Goal: Transaction & Acquisition: Register for event/course

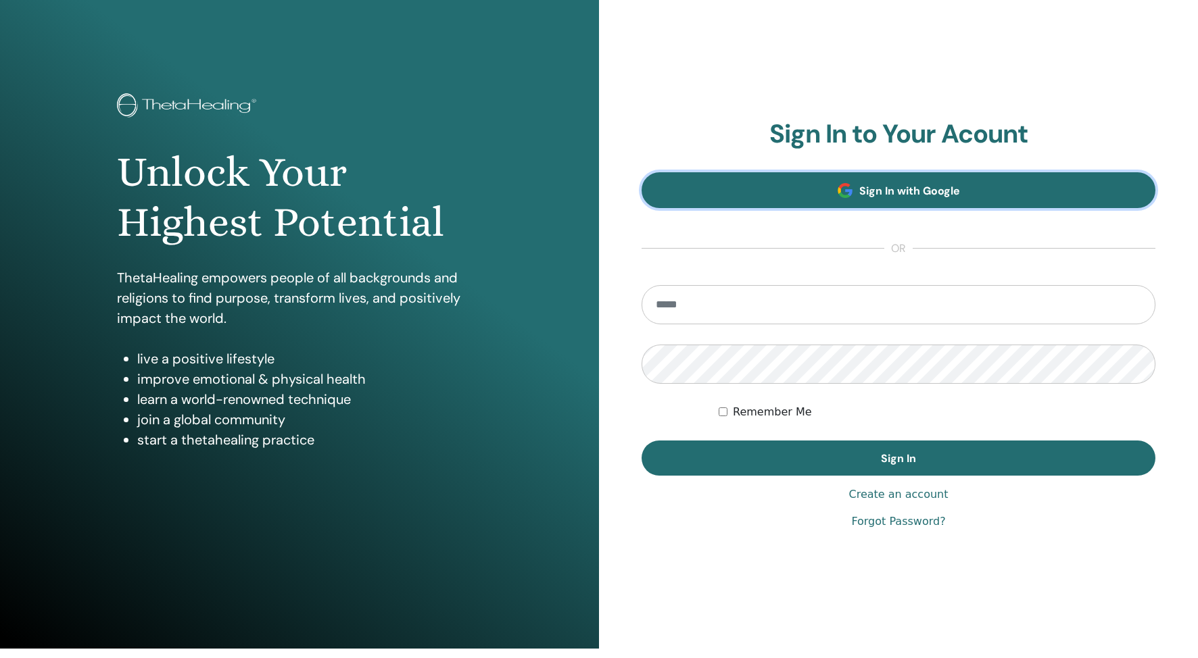
click at [884, 183] on link "Sign In with Google" at bounding box center [899, 190] width 514 height 36
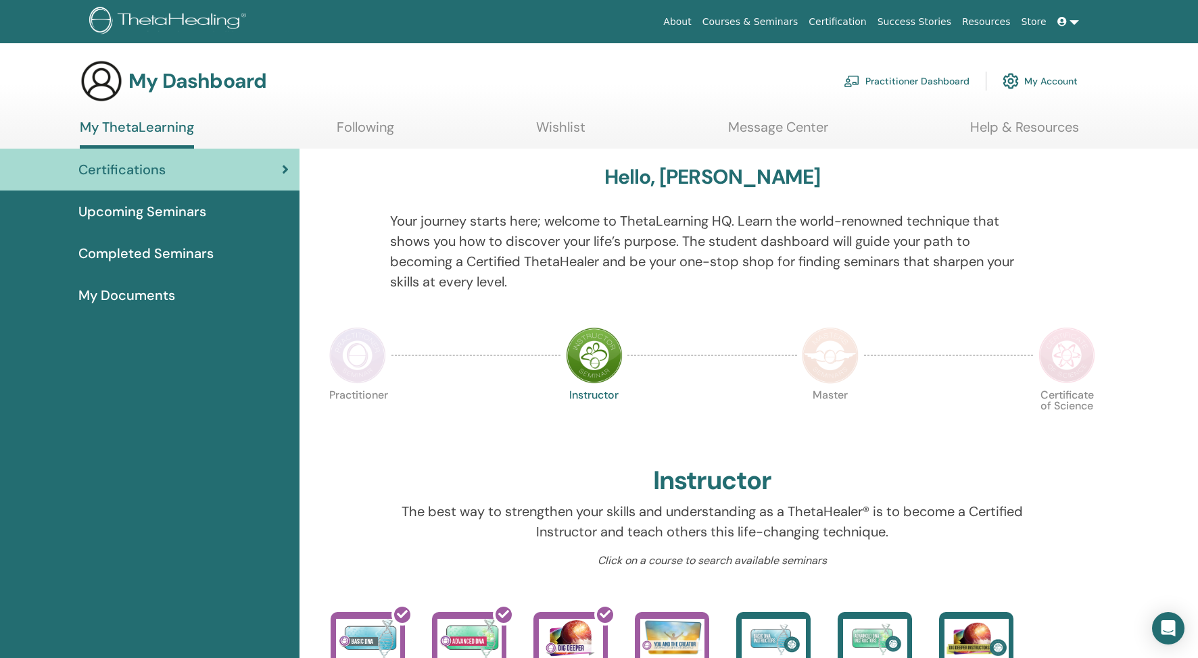
click at [368, 352] on img at bounding box center [357, 355] width 57 height 57
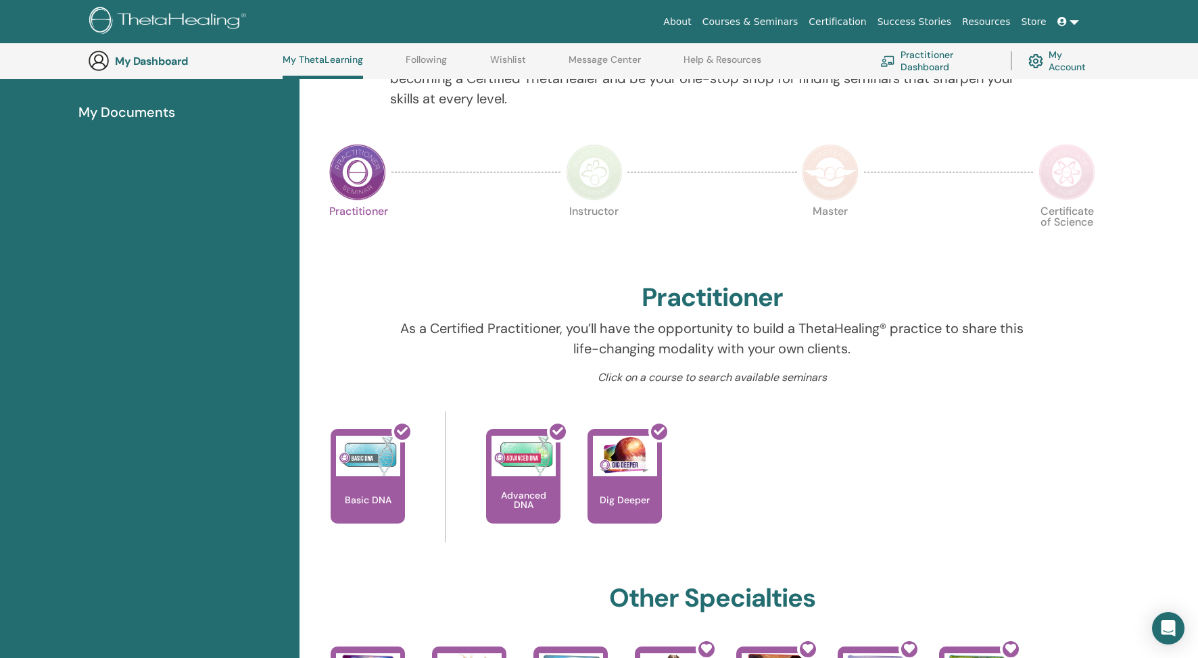
scroll to position [208, 0]
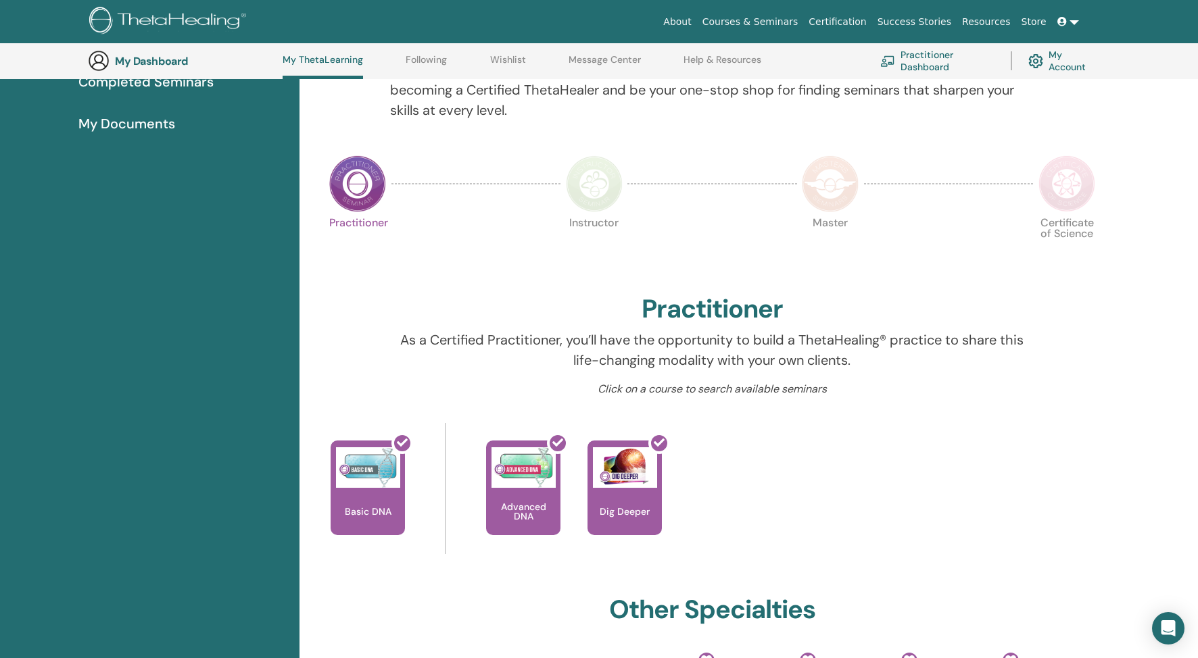
click at [598, 195] on img at bounding box center [594, 183] width 57 height 57
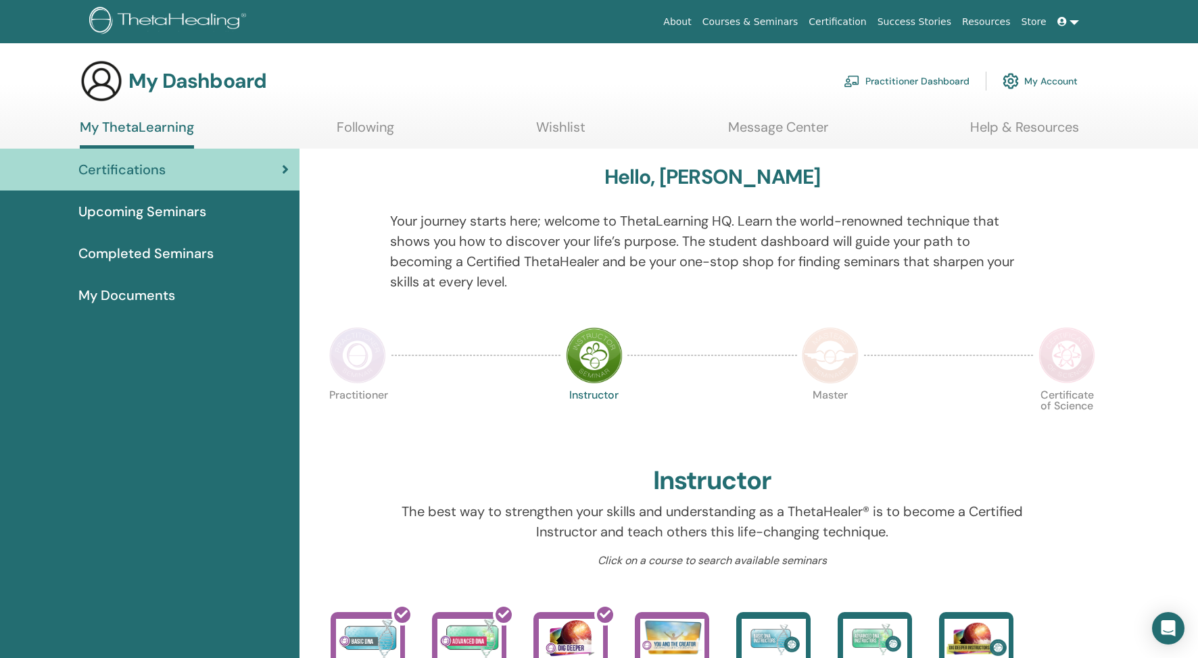
click at [554, 120] on link "Wishlist" at bounding box center [560, 132] width 49 height 26
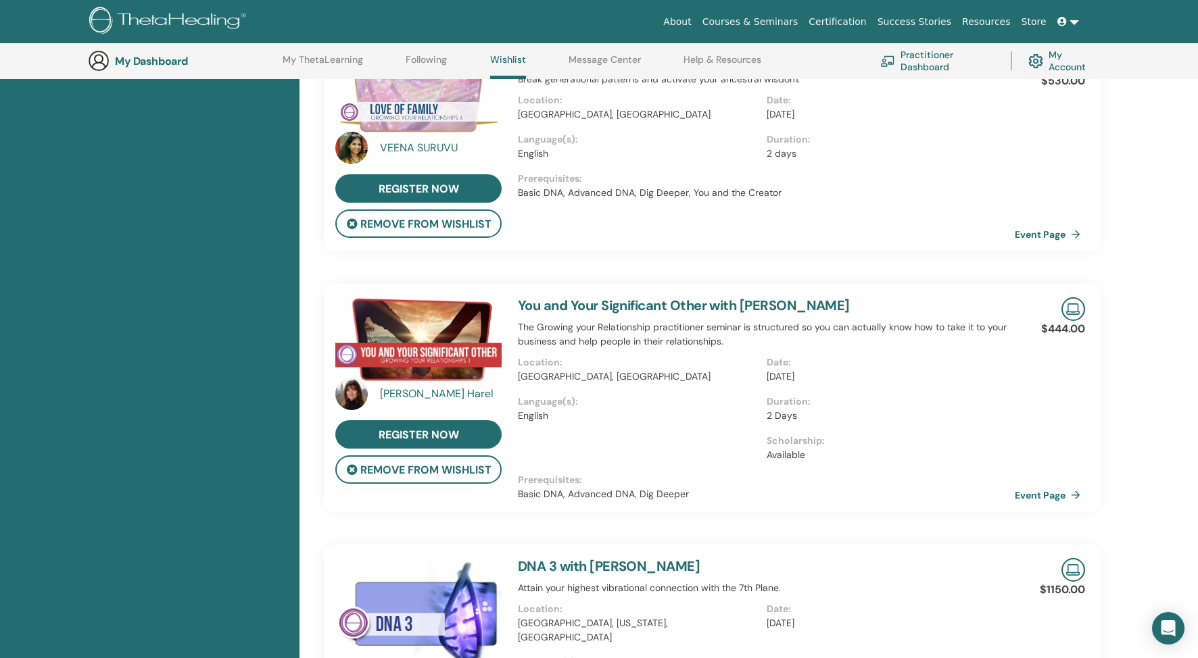
scroll to position [1006, 0]
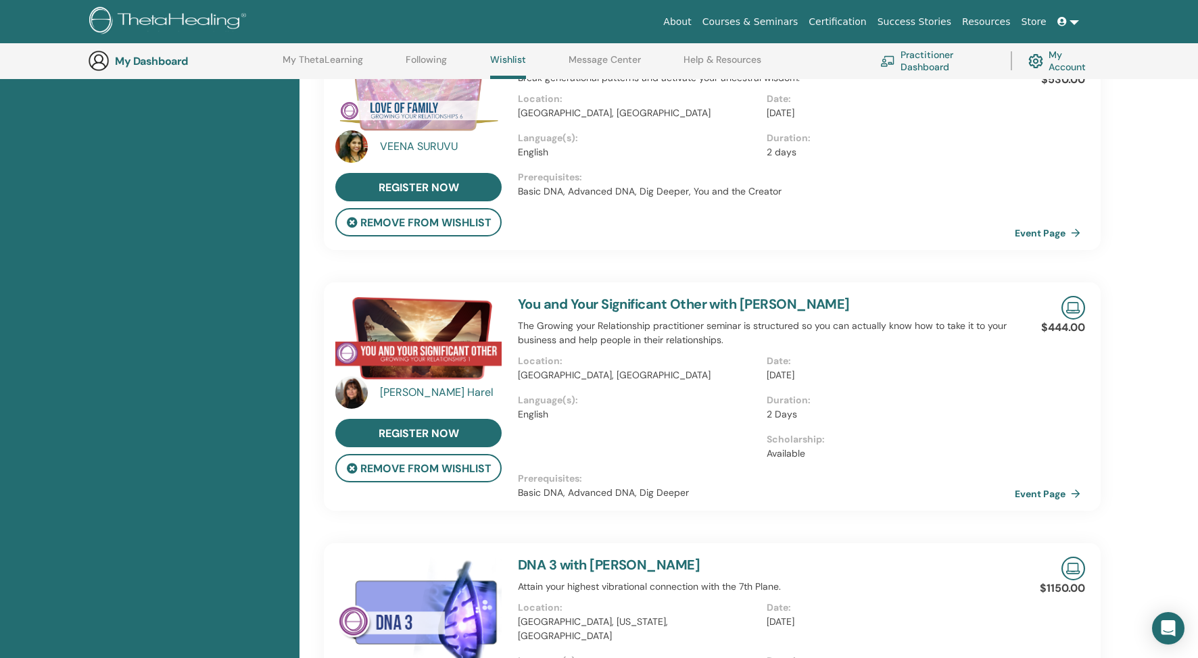
click at [420, 392] on div "[PERSON_NAME]" at bounding box center [442, 393] width 125 height 16
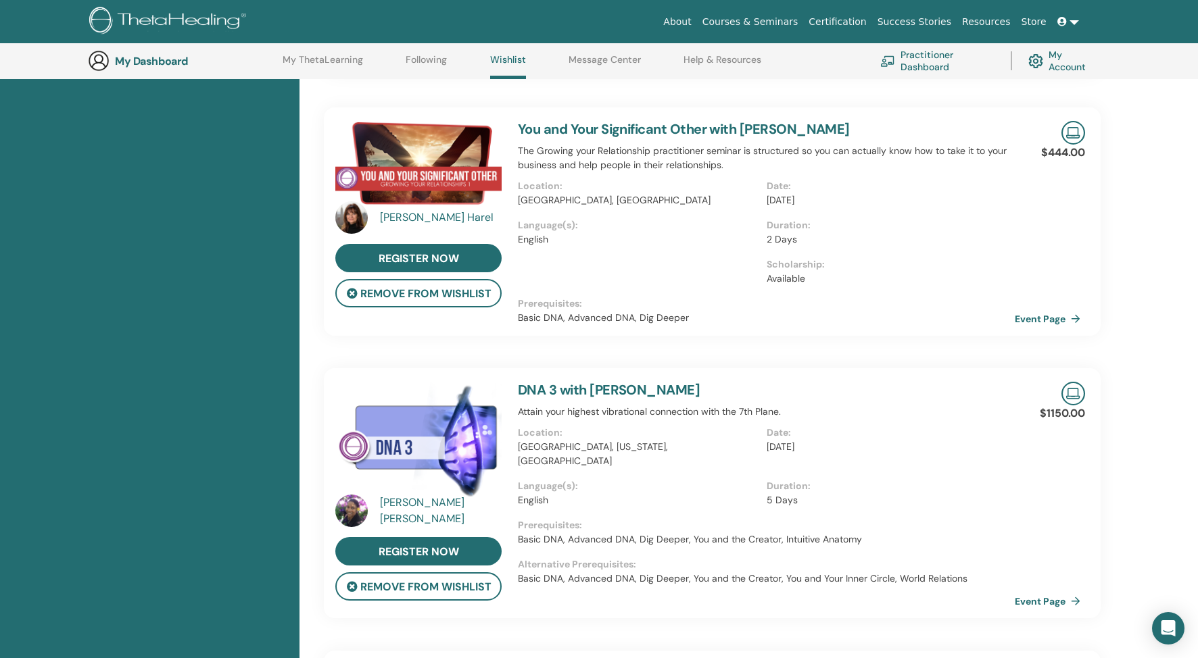
scroll to position [1182, 0]
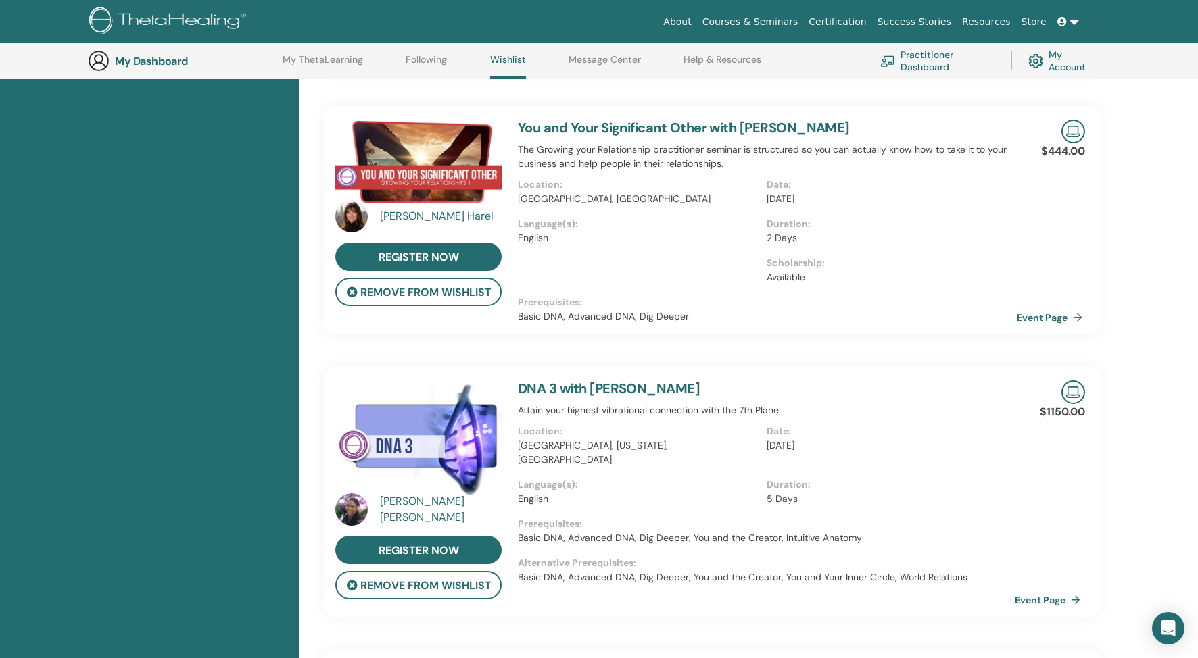
click at [1031, 308] on link "Event Page" at bounding box center [1052, 318] width 71 height 20
